Goal: Navigation & Orientation: Find specific page/section

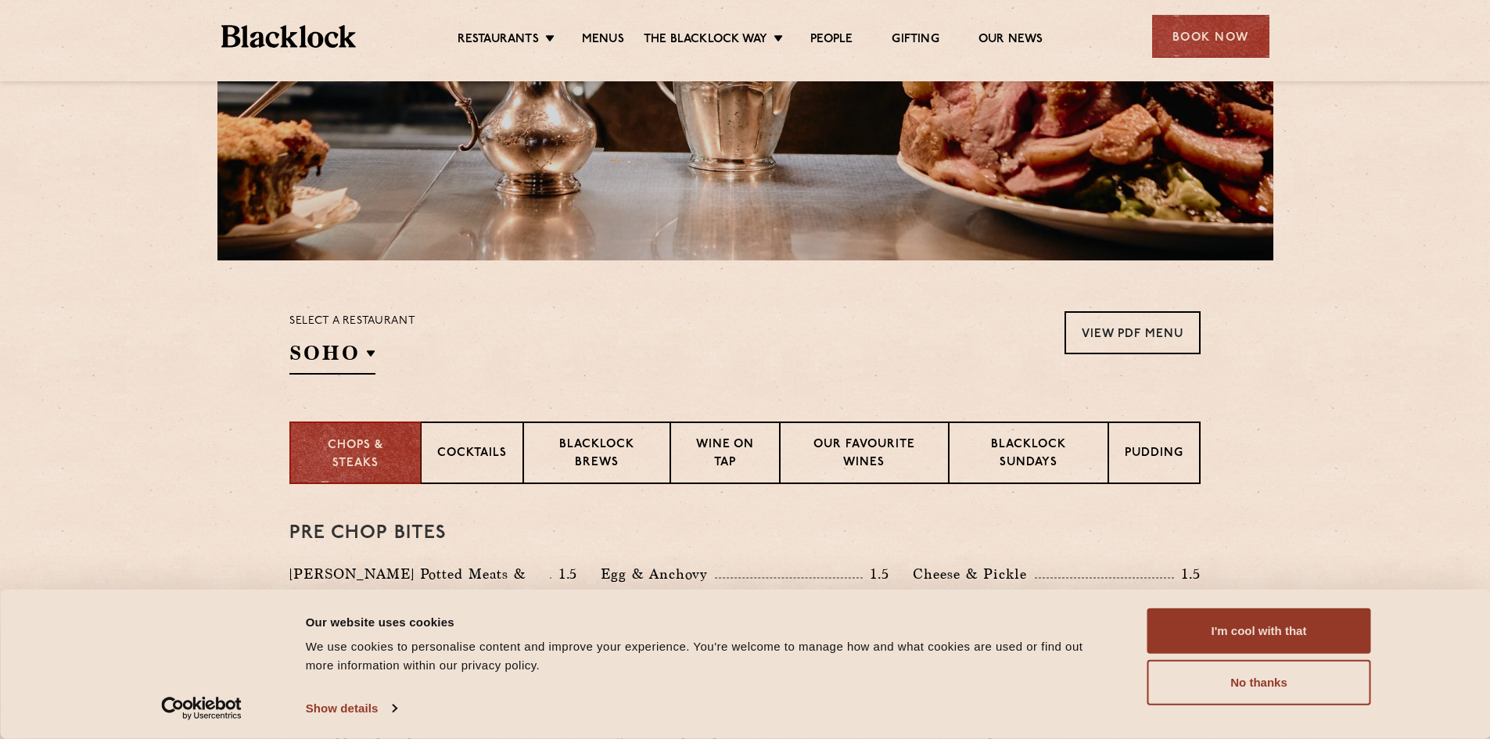
scroll to position [313, 0]
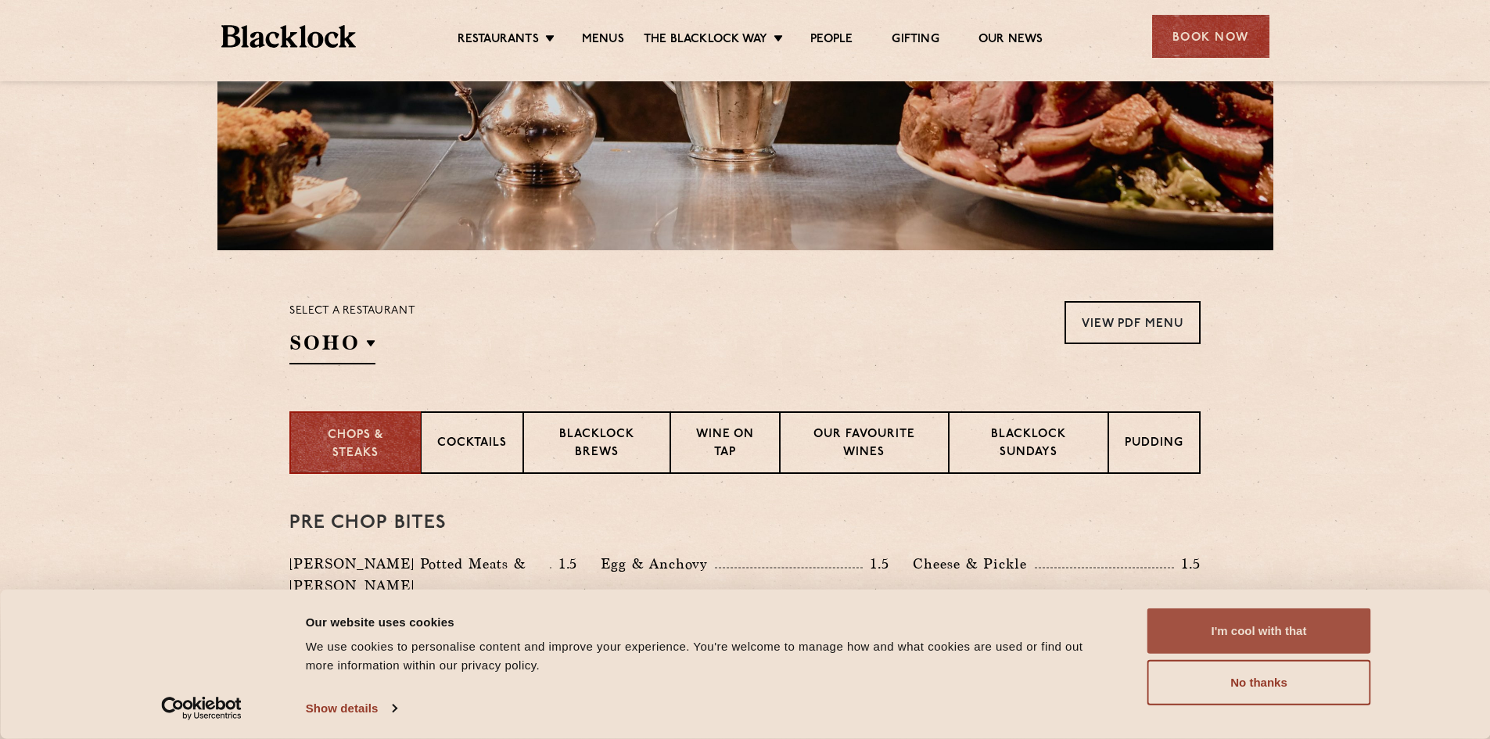
click at [1252, 623] on button "I'm cool with that" at bounding box center [1259, 631] width 224 height 45
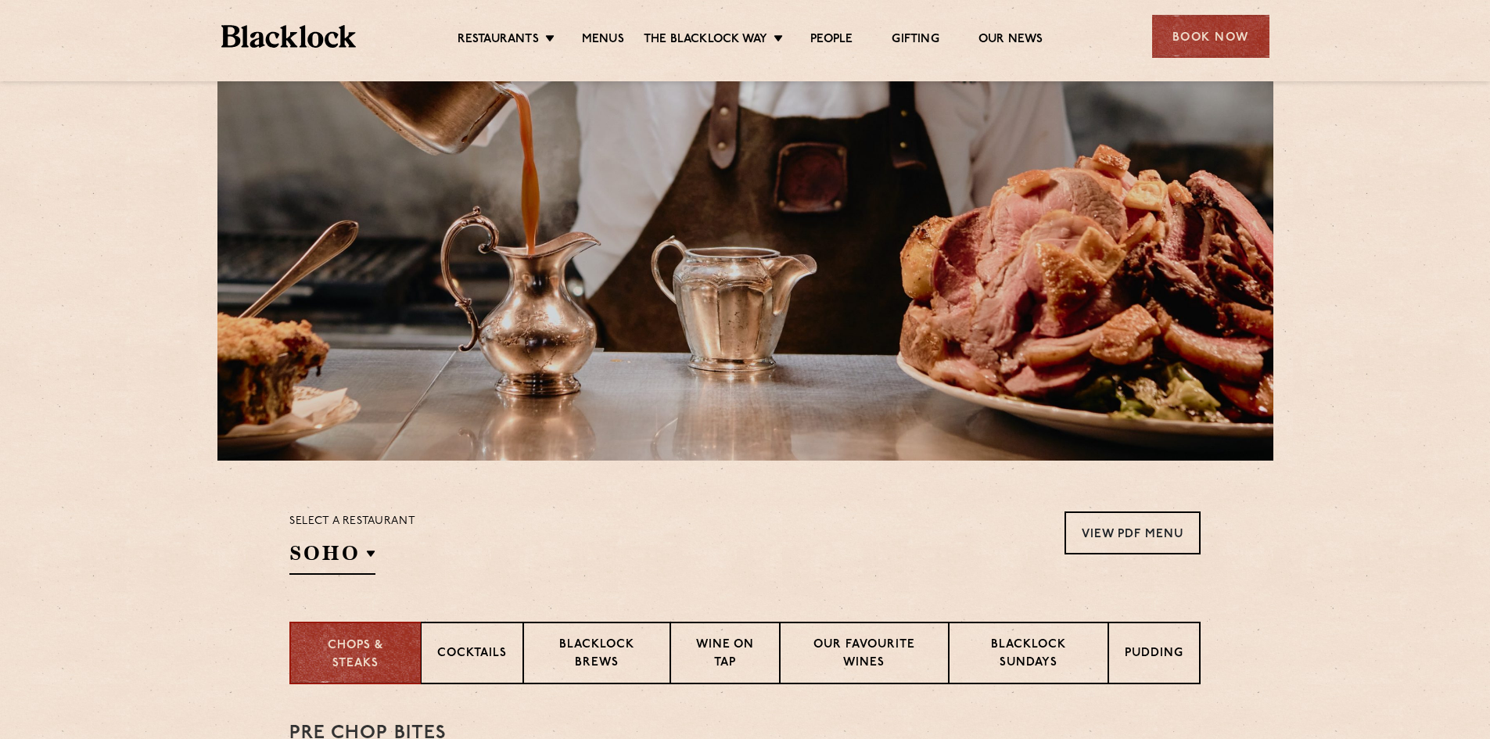
scroll to position [0, 0]
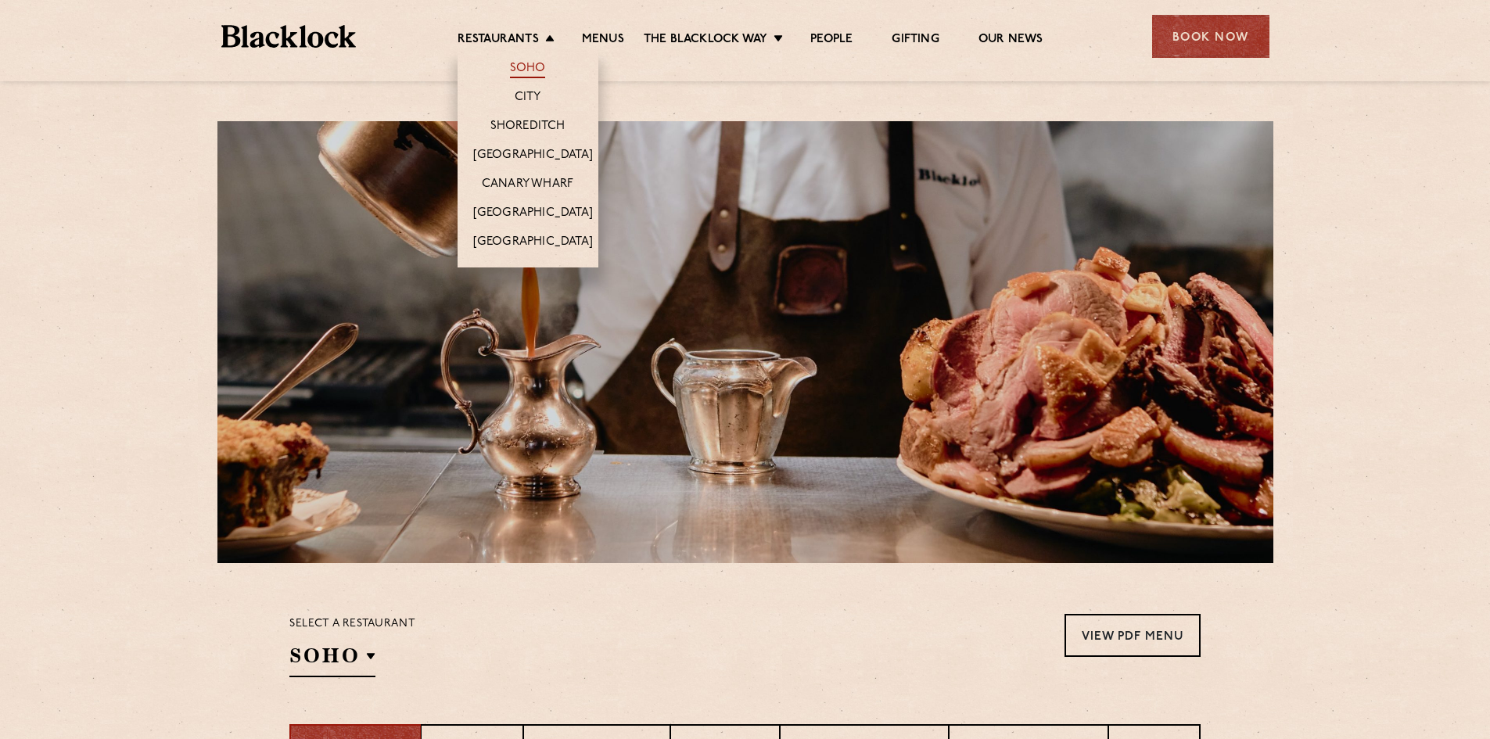
click at [533, 66] on link "Soho" at bounding box center [528, 69] width 36 height 17
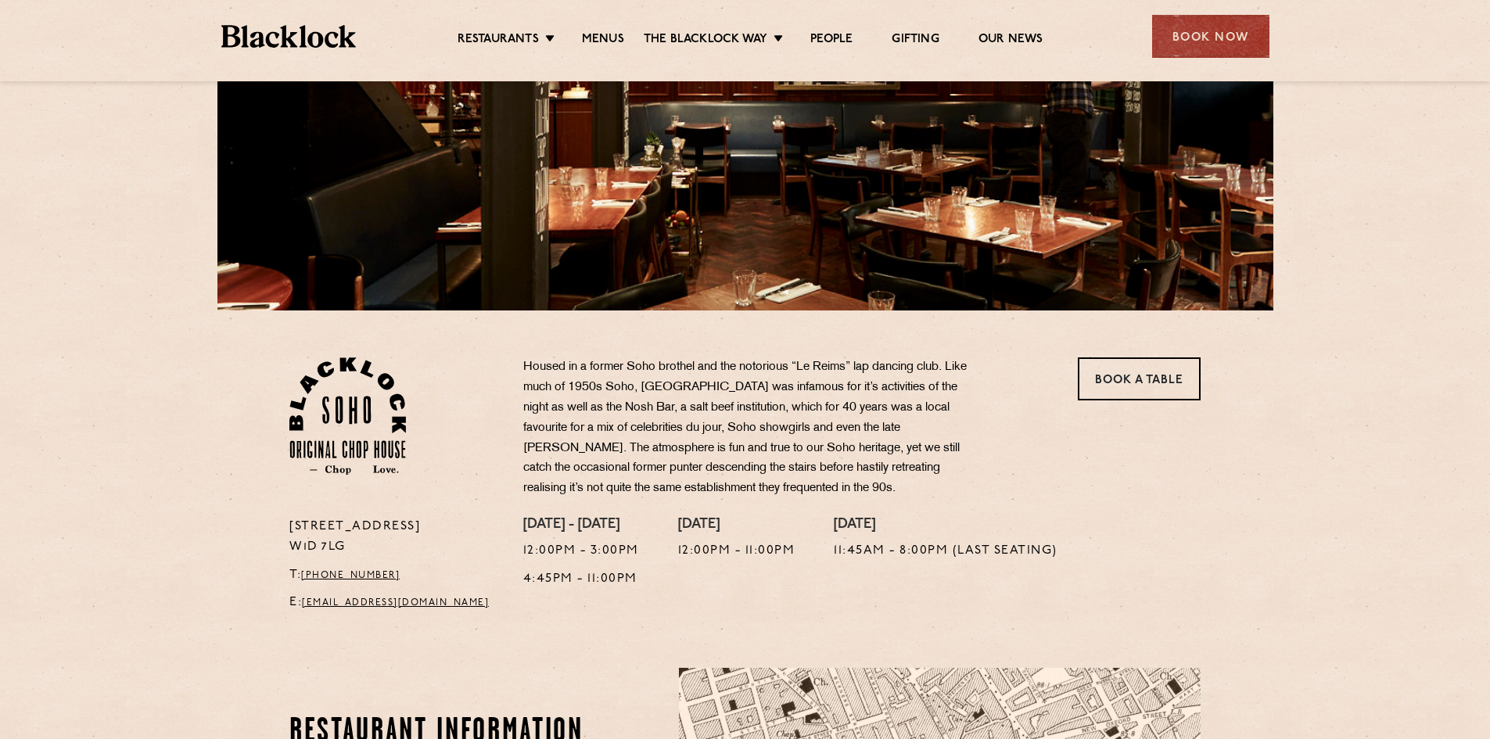
scroll to position [235, 0]
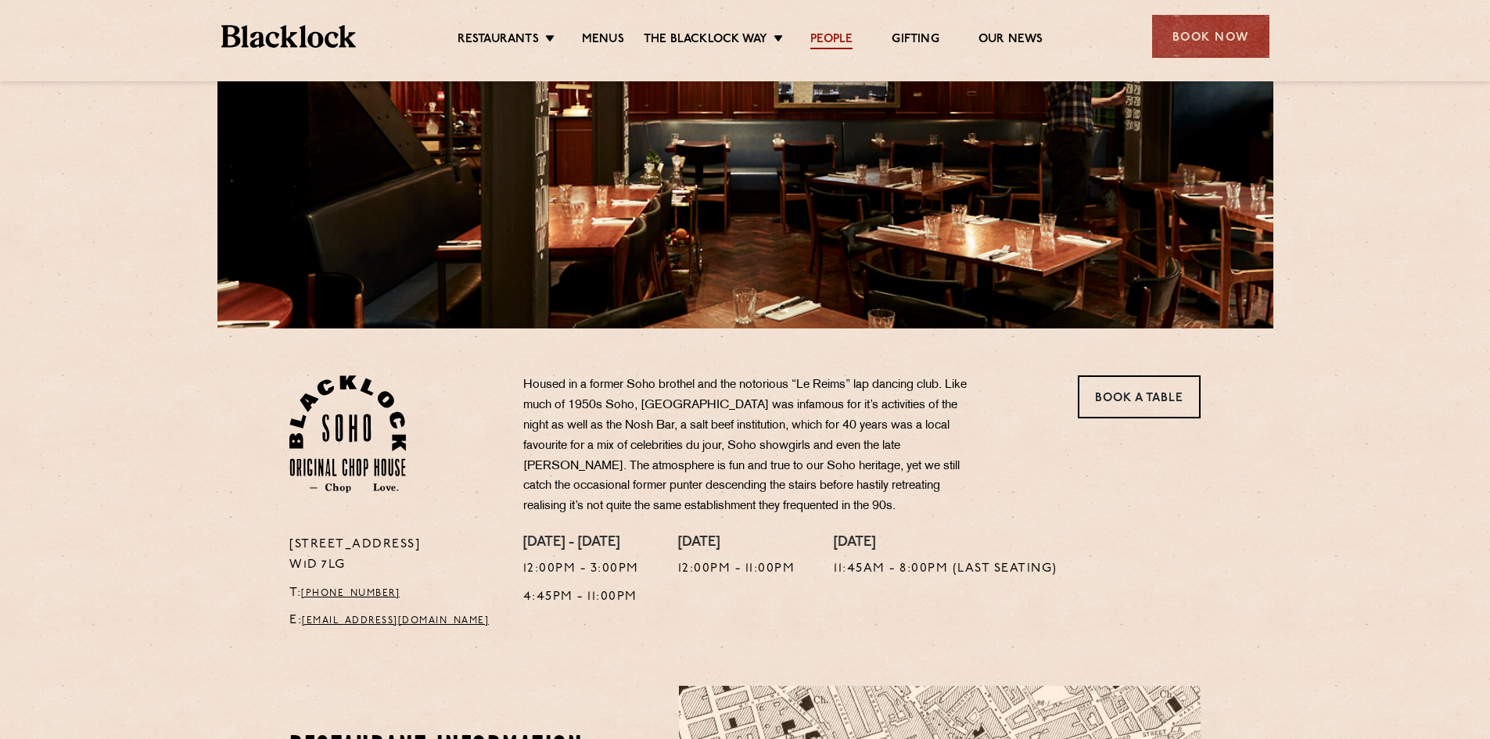
click at [828, 34] on link "People" at bounding box center [831, 40] width 42 height 17
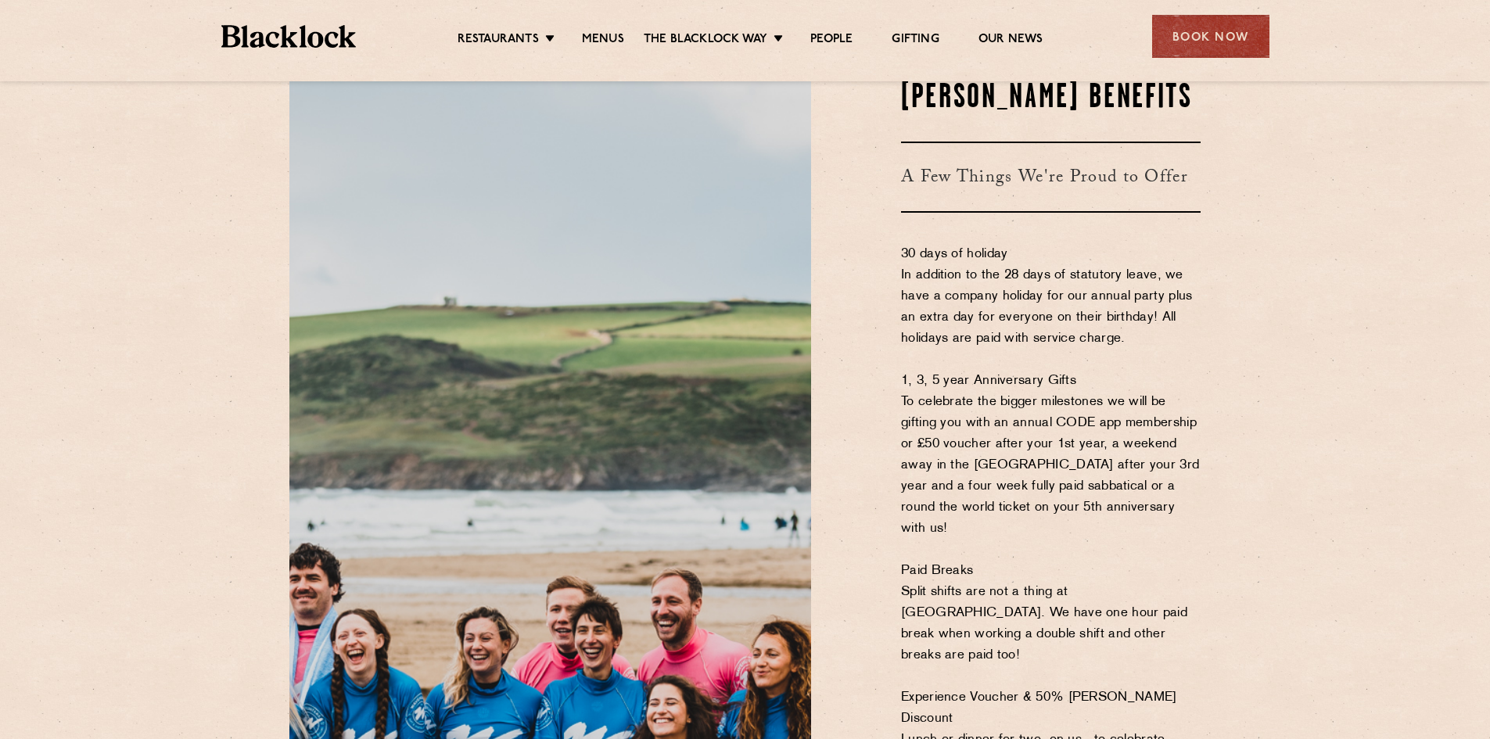
scroll to position [782, 0]
